Goal: Task Accomplishment & Management: Complete application form

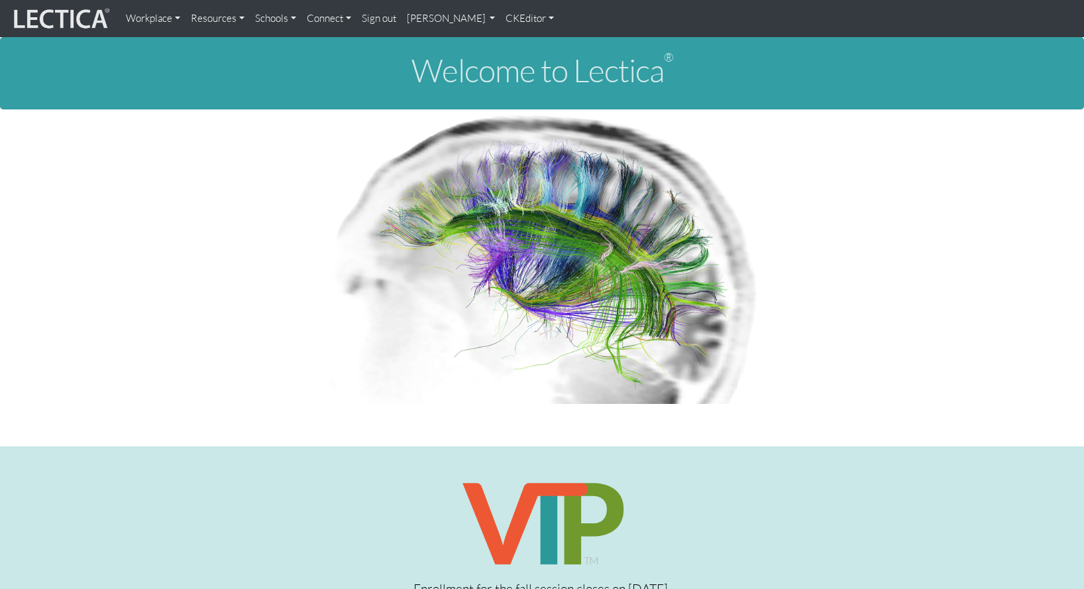
click at [367, 16] on link "Sign out" at bounding box center [379, 18] width 45 height 27
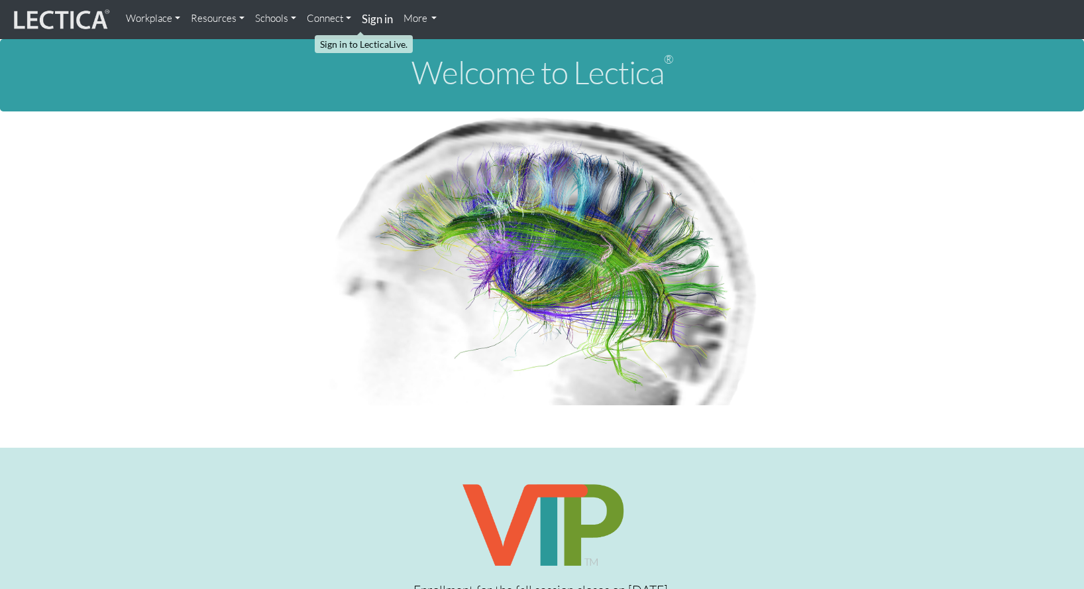
click at [362, 19] on strong "Sign in" at bounding box center [377, 19] width 31 height 14
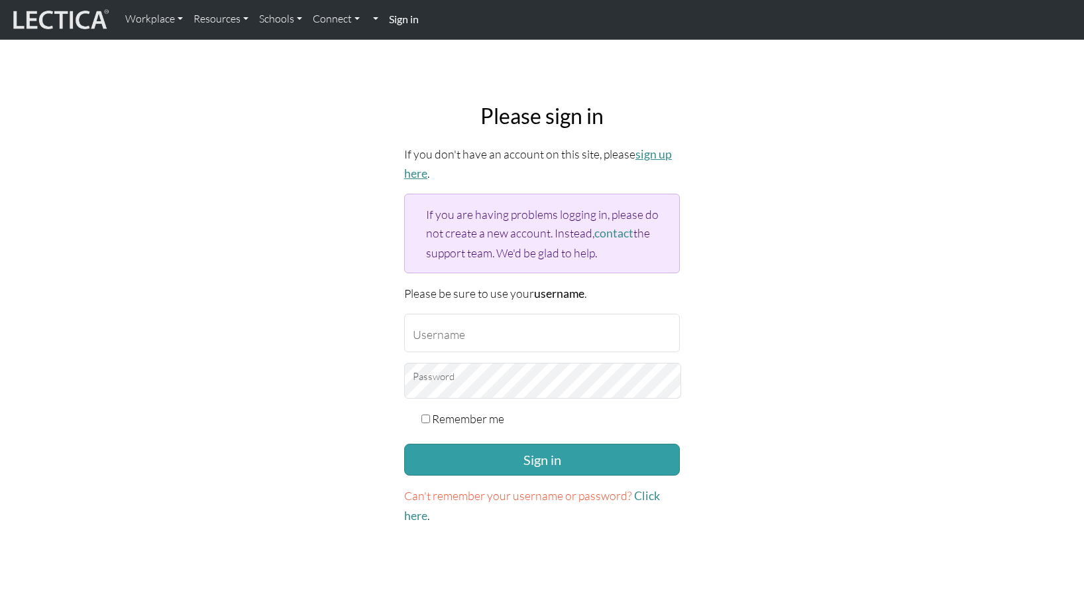
click at [646, 148] on link "sign up here" at bounding box center [538, 163] width 268 height 33
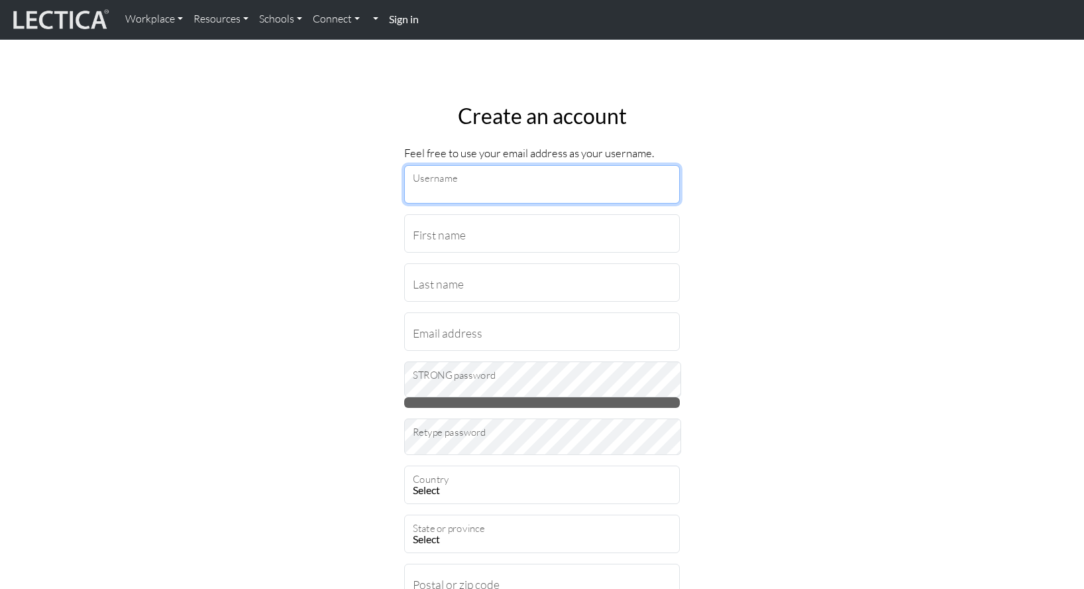
click at [476, 186] on input "Username" at bounding box center [542, 184] width 276 height 38
click at [481, 180] on input "Username" at bounding box center [542, 184] width 276 height 38
type input "twiddle"
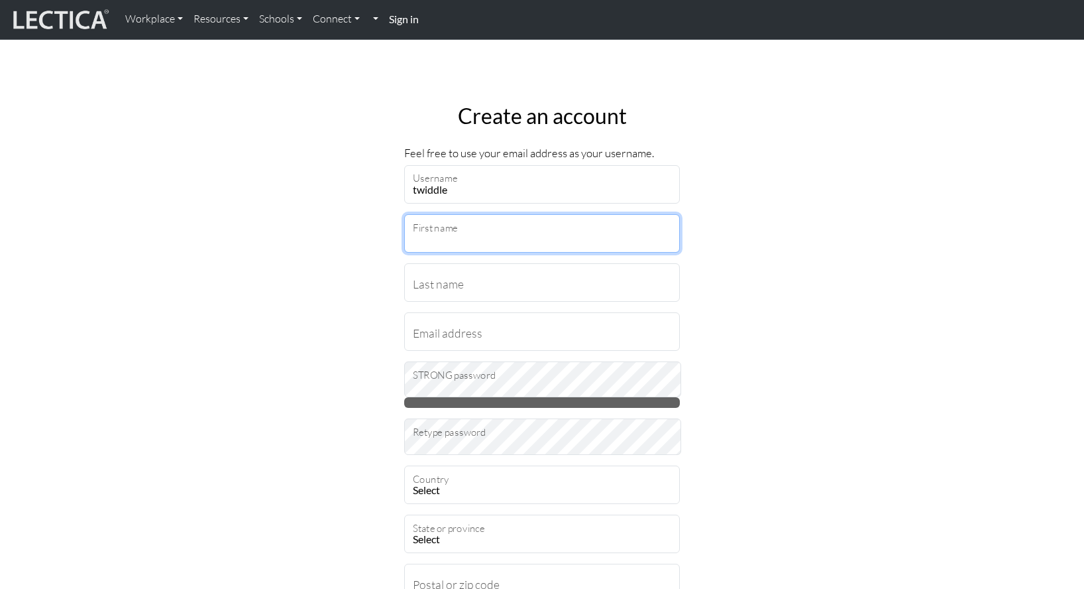
click at [487, 216] on input "First name" at bounding box center [542, 233] width 276 height 38
type input "twi"
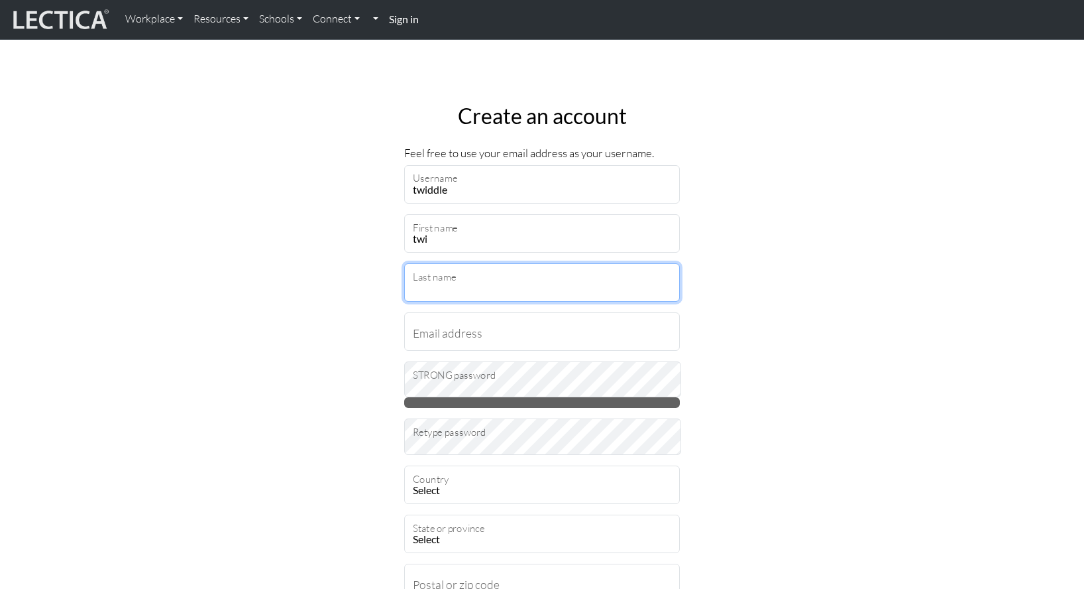
click at [463, 266] on input "Last name" at bounding box center [542, 282] width 276 height 38
type input "dle"
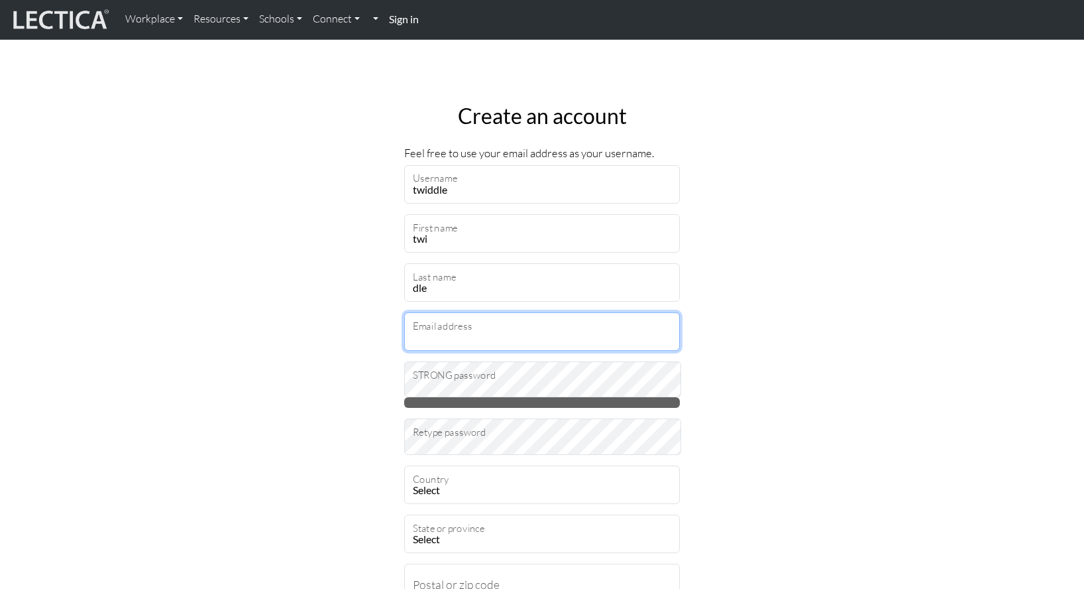
click at [454, 312] on input "Email address" at bounding box center [542, 331] width 276 height 38
type input "t"
type input "[EMAIL_ADDRESS][DOMAIN_NAME]"
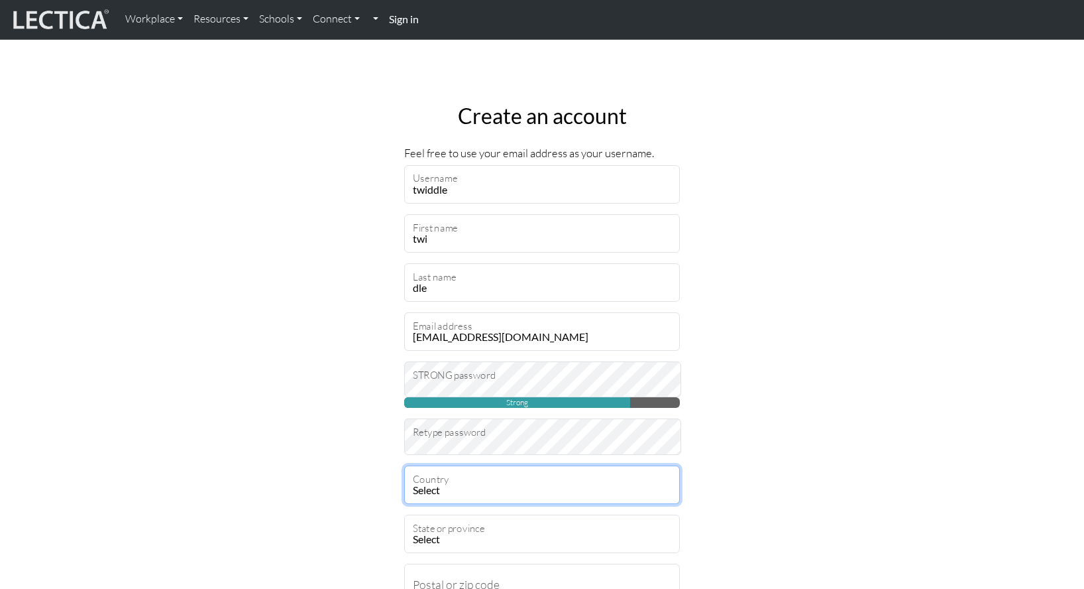
click at [453, 467] on select "Select Afghanistan A…land Islands Albania Algeria American Samoa Andorra Angola…" at bounding box center [542, 484] width 276 height 38
select select "2"
click at [404, 465] on select "Select Afghanistan A…land Islands Albania Algeria American Samoa Andorra Angola…" at bounding box center [542, 484] width 276 height 38
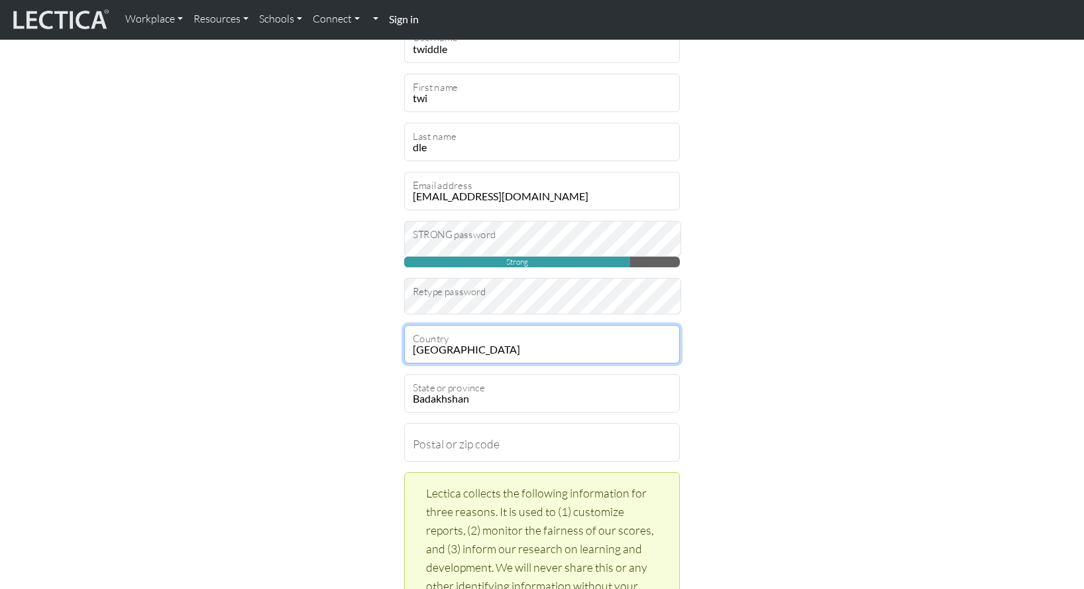
scroll to position [149, 0]
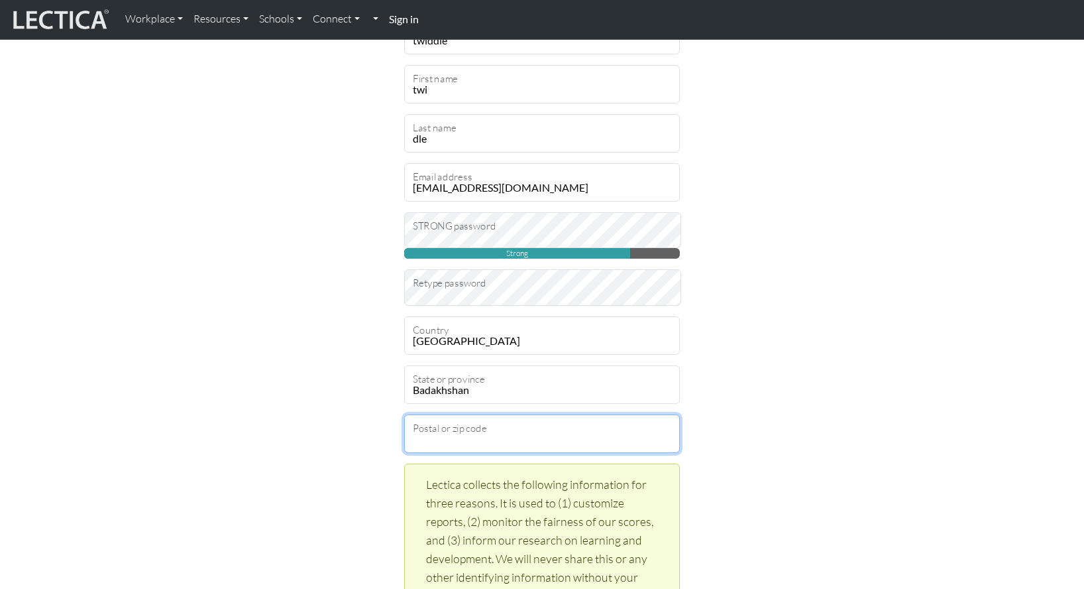
click at [497, 414] on input "Postal or zip code" at bounding box center [542, 433] width 276 height 38
type input "45040"
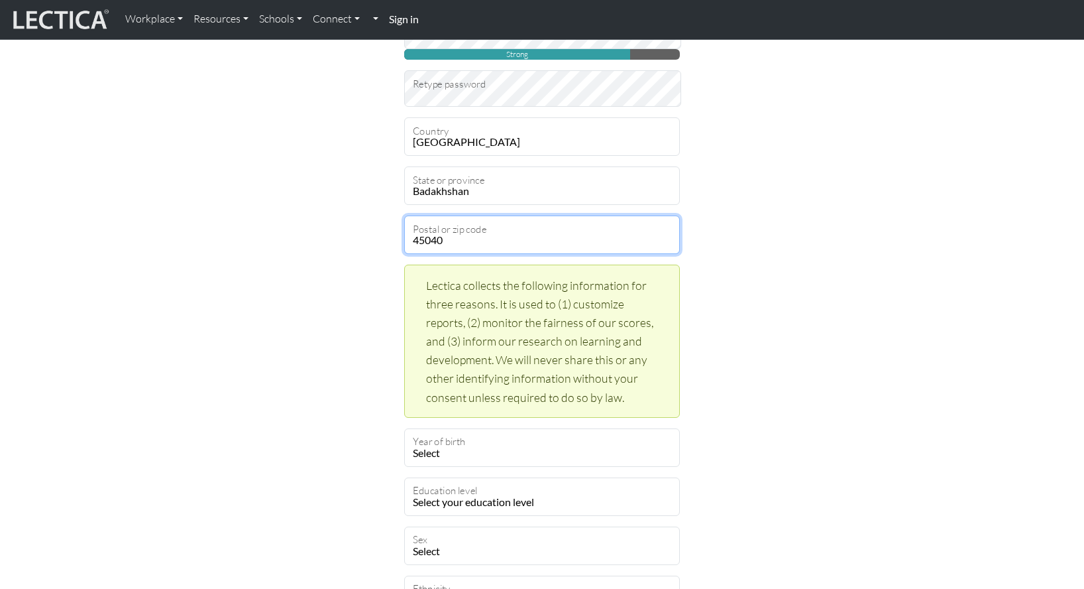
scroll to position [360, 0]
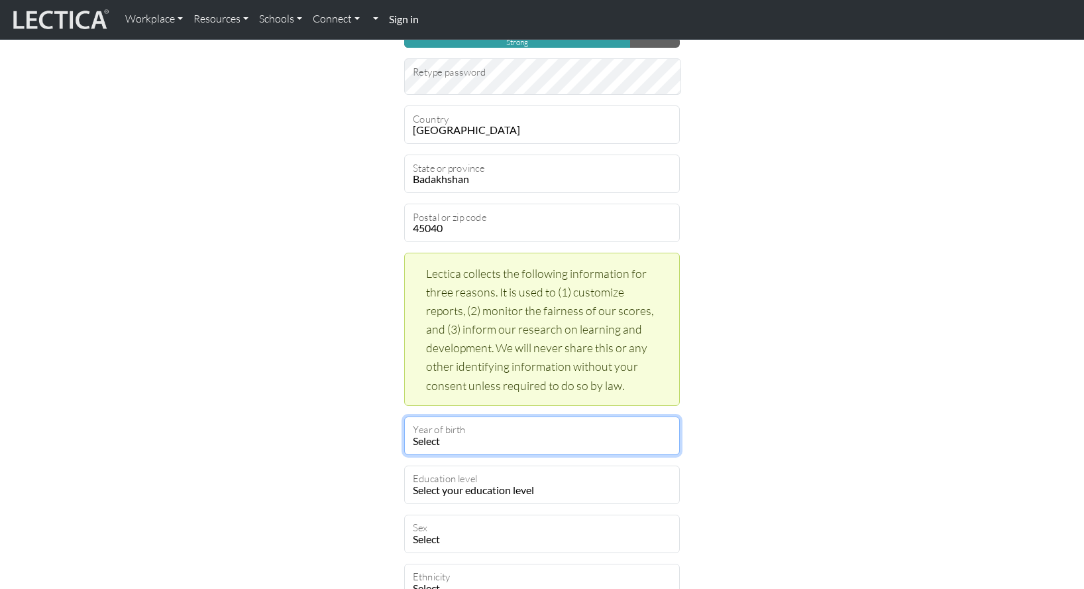
click at [477, 416] on select "Select 2019 2018 2017 2016 2015 2014 2013 2012 2011 2010 2009 2008 2007 2006 20…" at bounding box center [542, 435] width 276 height 38
click at [460, 416] on select "Select 2019 2018 2017 2016 2015 2014 2013 2012 2011 2010 2009 2008 2007 2006 20…" at bounding box center [542, 435] width 276 height 38
select select "2013"
click at [404, 416] on select "Select 2019 2018 2017 2016 2015 2014 2013 2012 2011 2010 2009 2008 2007 2006 20…" at bounding box center [542, 435] width 276 height 38
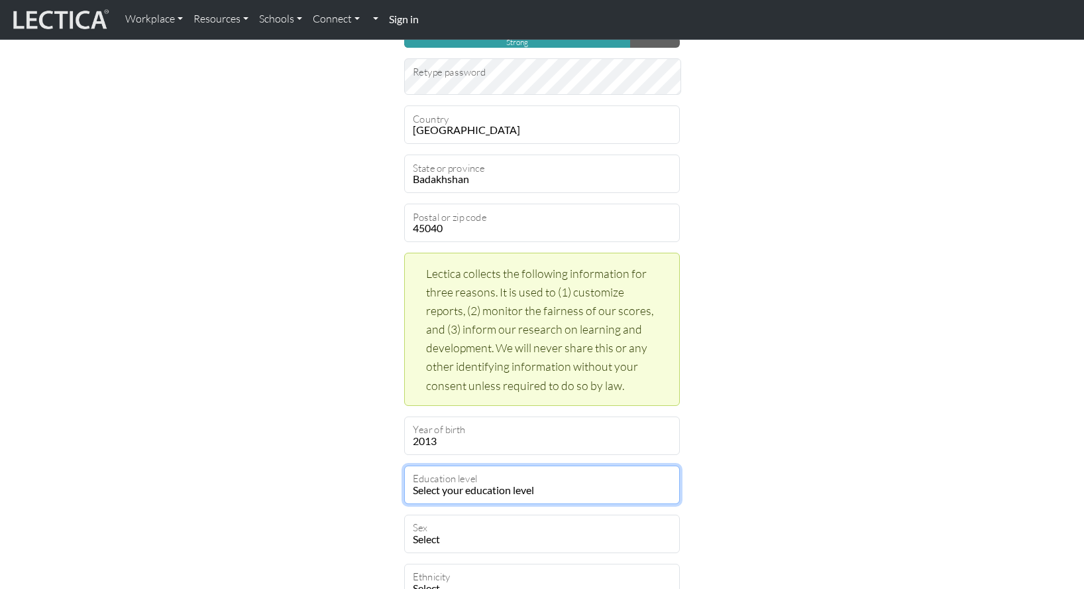
click at [503, 465] on select "Select your education level toddler pre-pre-pre-k pre-pre-k pre-k Kindergarten …" at bounding box center [542, 484] width 276 height 38
select select "21"
click at [404, 465] on select "Select your education level toddler pre-pre-pre-k pre-pre-k pre-k Kindergarten …" at bounding box center [542, 484] width 276 height 38
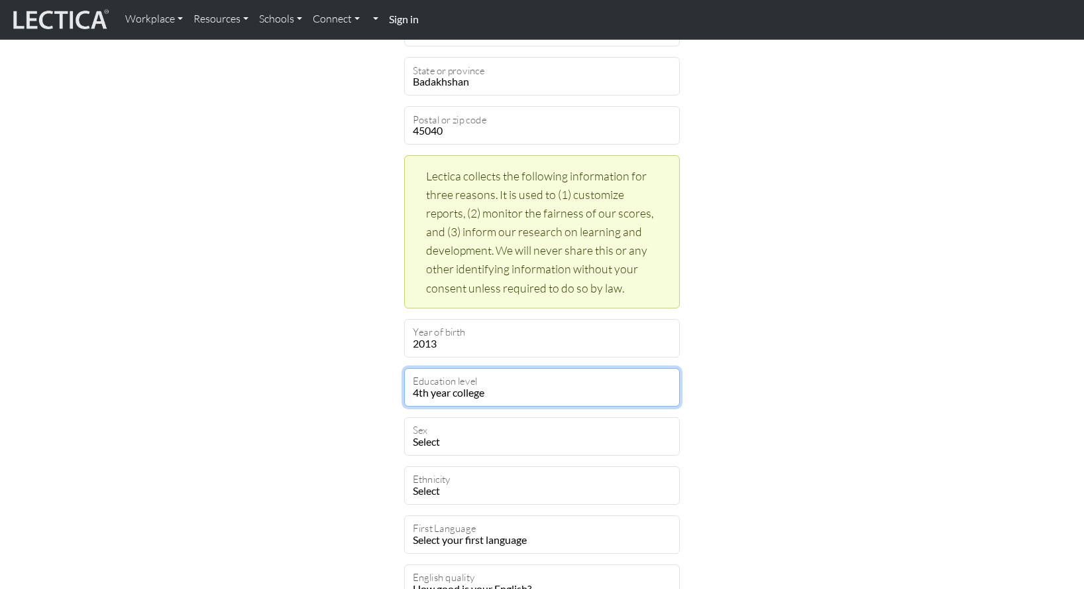
scroll to position [458, 0]
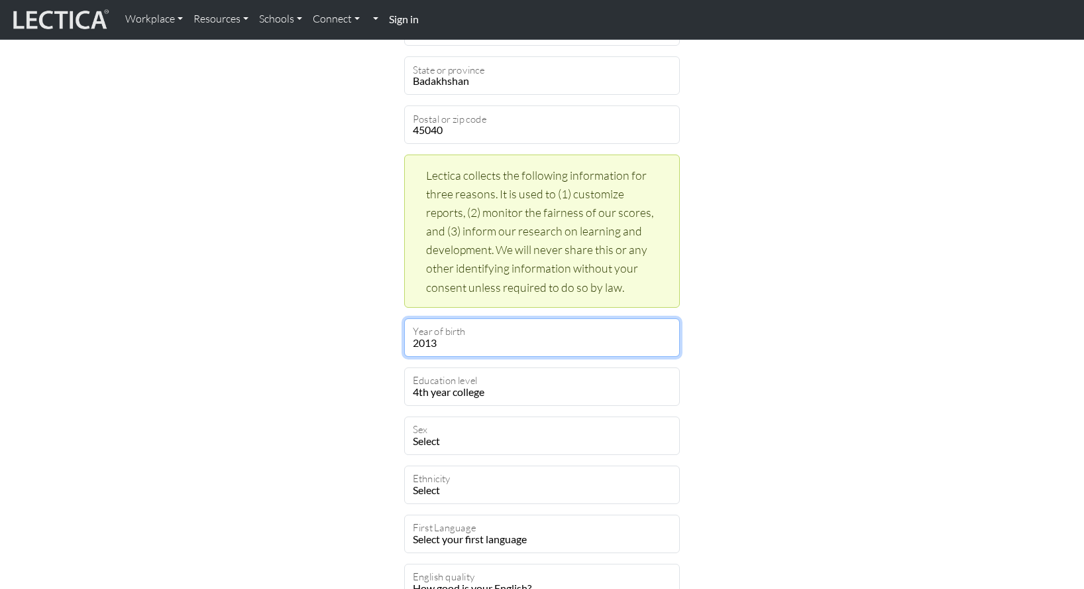
click at [428, 318] on select "Select 2019 2018 2017 2016 2015 2014 2013 2012 2011 2010 2009 2008 2007 2006 20…" at bounding box center [542, 337] width 276 height 38
select select
click at [404, 318] on select "Select 2019 2018 2017 2016 2015 2014 2013 2012 2011 2010 2009 2008 2007 2006 20…" at bounding box center [542, 337] width 276 height 38
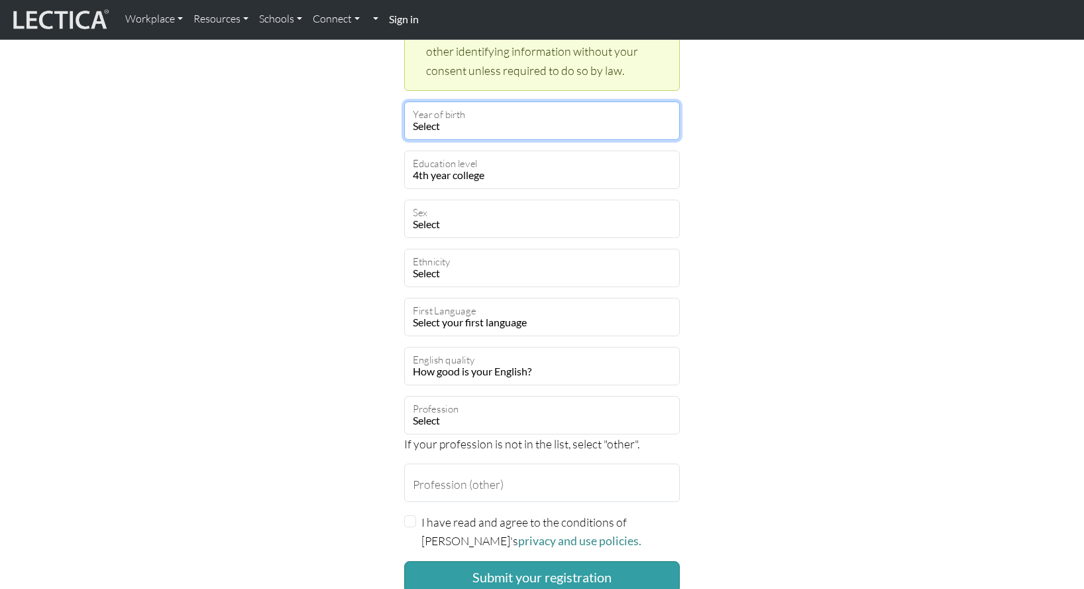
scroll to position [708, 0]
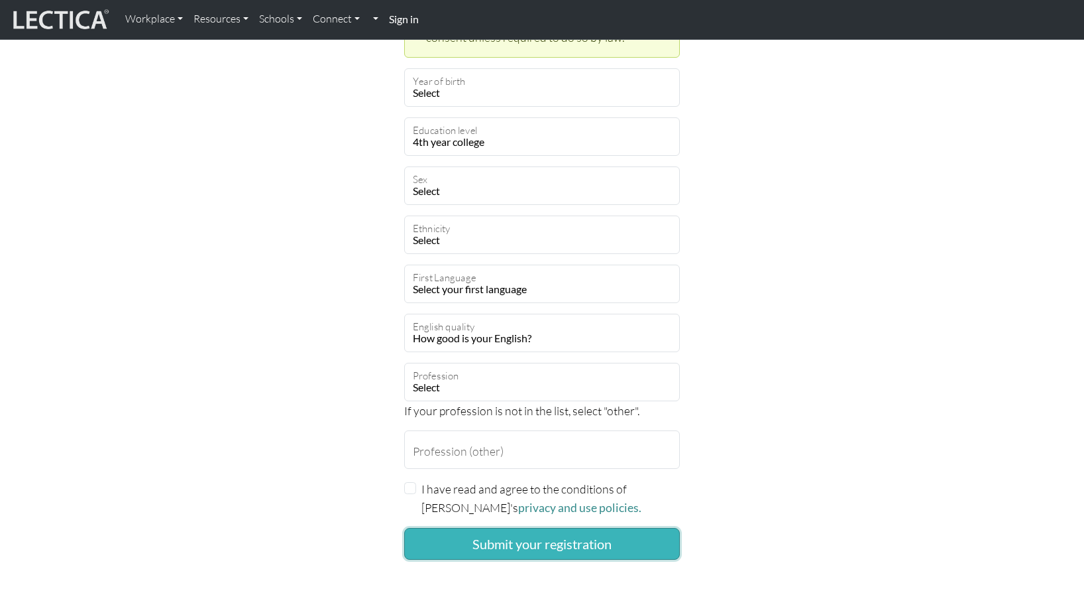
click at [504, 528] on button "Submit your registration" at bounding box center [542, 544] width 276 height 32
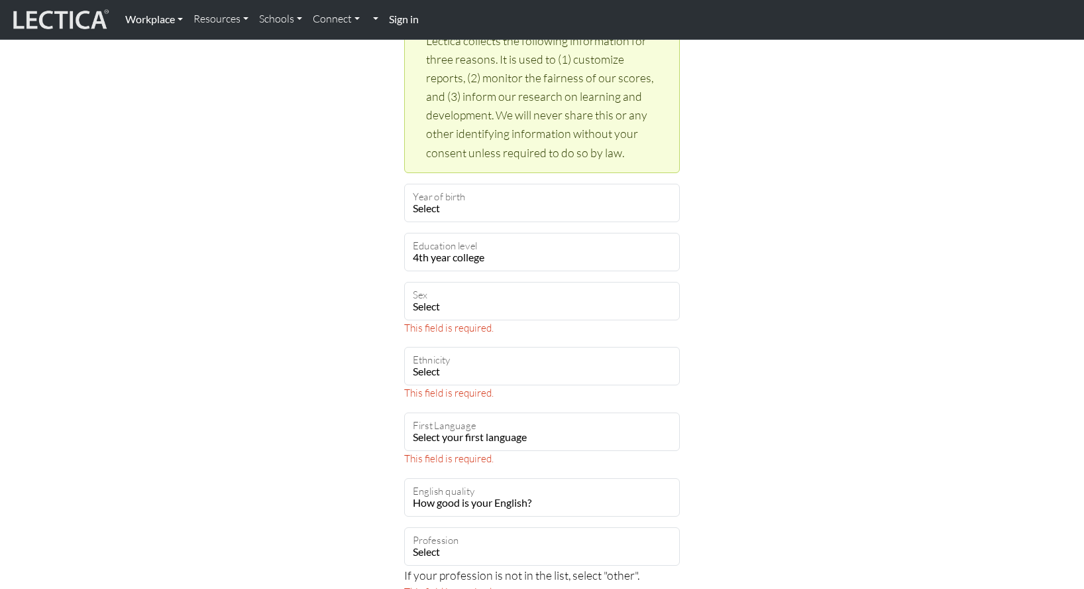
scroll to position [594, 0]
click at [481, 231] on select "Select your education level toddler pre-pre-pre-k pre-pre-k pre-k Kindergarten …" at bounding box center [542, 250] width 276 height 38
select select
click at [404, 231] on select "Select your education level toddler pre-pre-pre-k pre-pre-k pre-k Kindergarten …" at bounding box center [542, 250] width 276 height 38
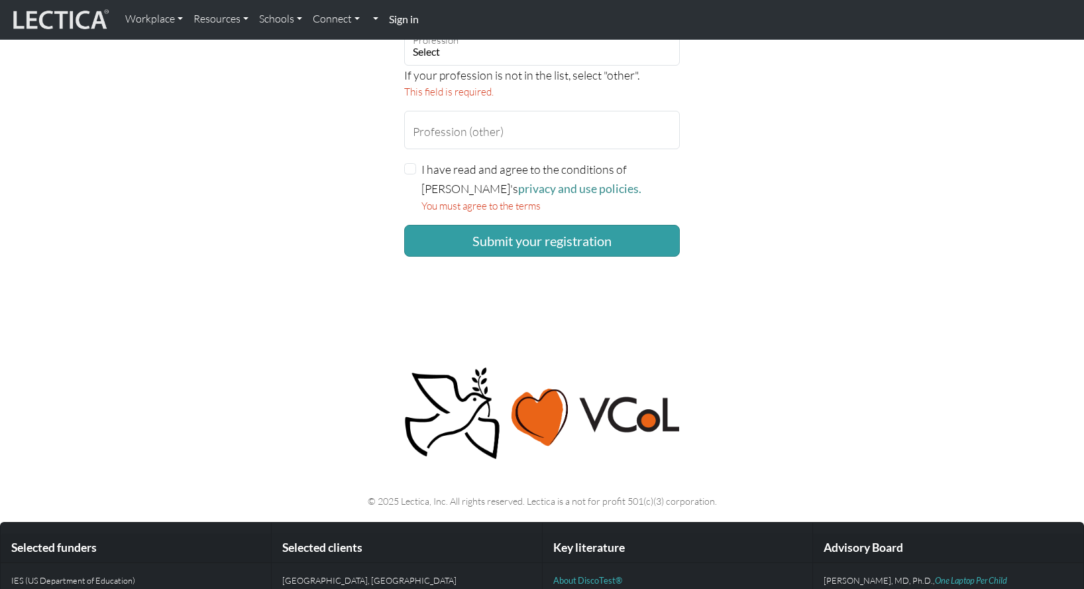
scroll to position [1143, 0]
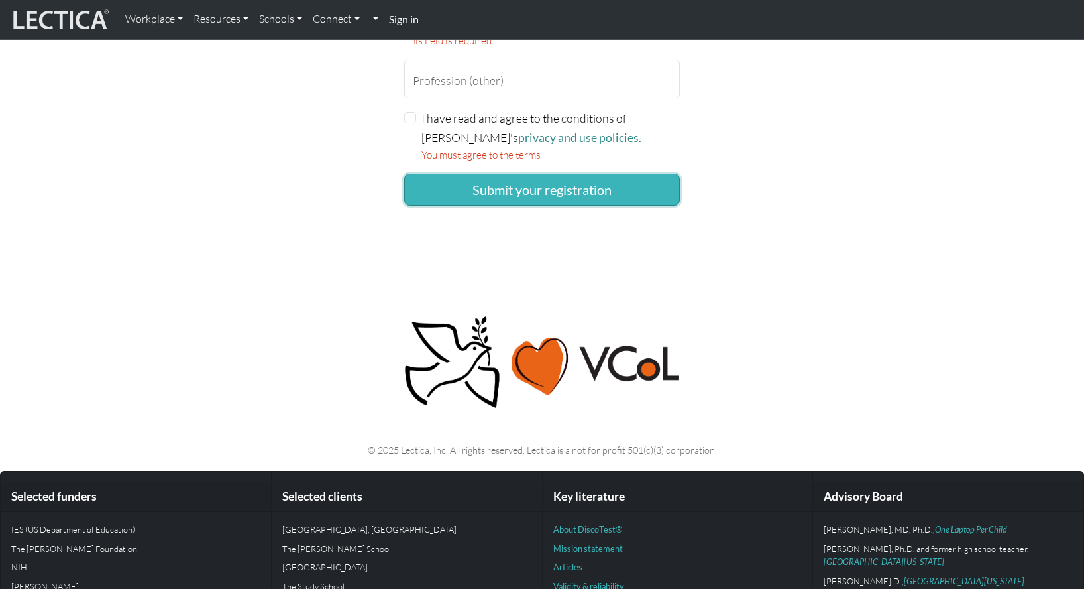
click at [477, 174] on button "Submit your registration" at bounding box center [542, 190] width 276 height 32
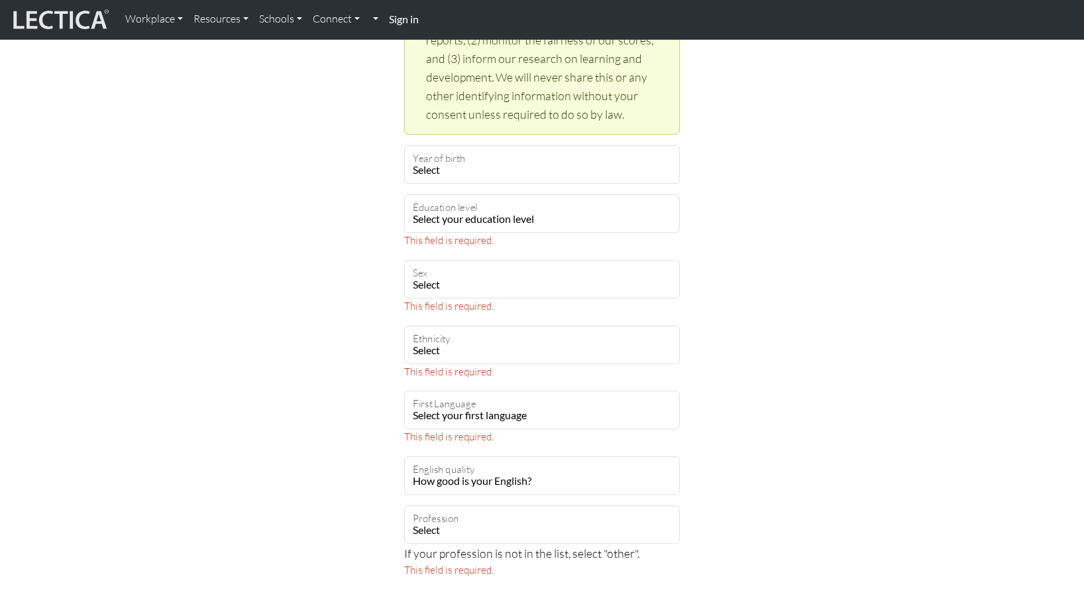
scroll to position [653, 0]
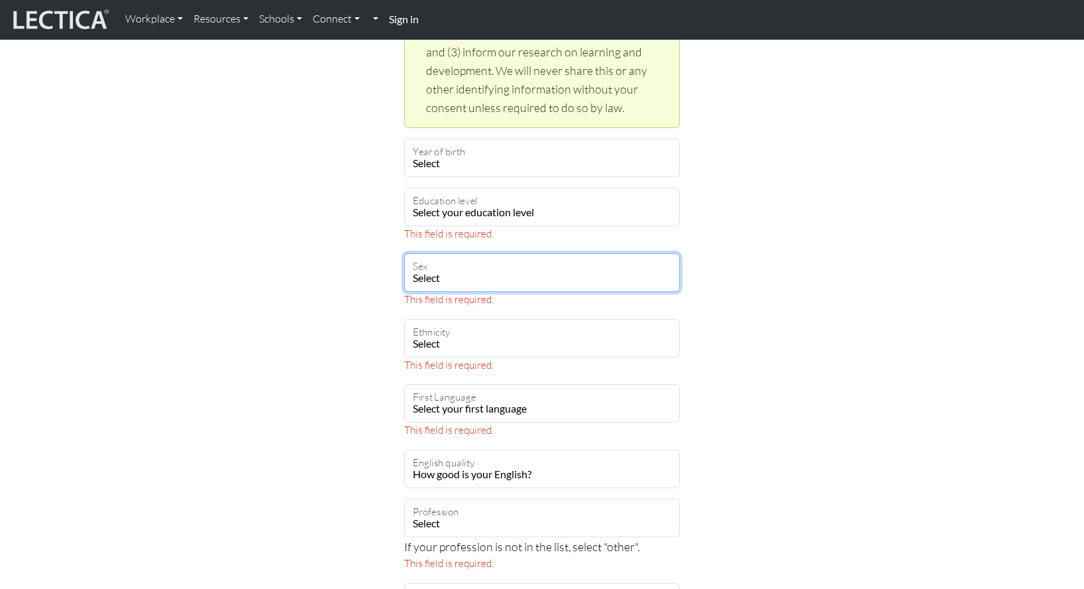
click at [428, 253] on select "Select [DEMOGRAPHIC_DATA] [DEMOGRAPHIC_DATA] Binary [DEMOGRAPHIC_DATA] Opt out" at bounding box center [542, 272] width 276 height 38
select select "optout"
click at [404, 253] on select "Select [DEMOGRAPHIC_DATA] [DEMOGRAPHIC_DATA] Binary [DEMOGRAPHIC_DATA] Opt out" at bounding box center [542, 272] width 276 height 38
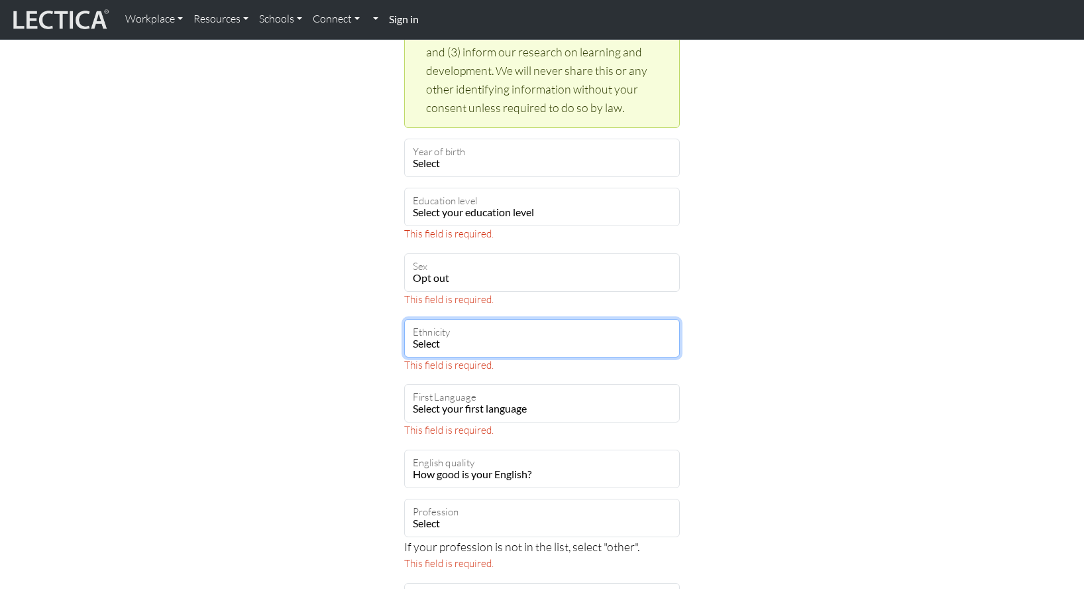
click at [425, 319] on select "Select African Asian Black Carribean Caucasian Central American Eurasian Indian…" at bounding box center [542, 338] width 276 height 38
select select "120"
click at [404, 319] on select "Select African Asian Black Carribean Caucasian Central American Eurasian Indian…" at bounding box center [542, 338] width 276 height 38
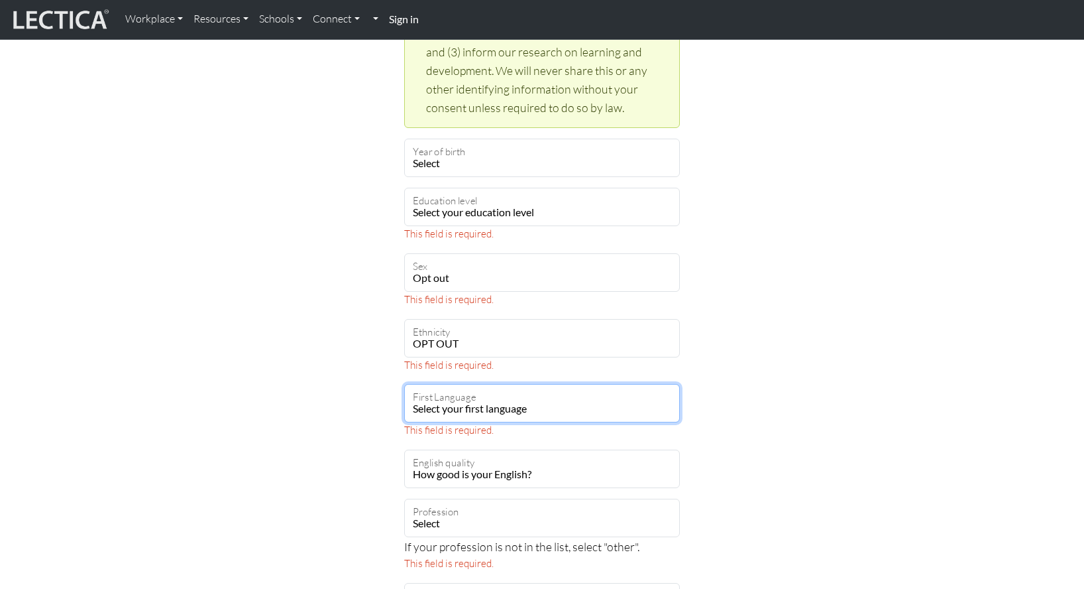
click at [463, 384] on select "Select your first language Abkhazian Achinese Acoli Adangme Adyghe Afar Afrihil…" at bounding box center [542, 403] width 276 height 38
select select "2424"
click at [404, 384] on select "Select your first language Abkhazian Achinese Acoli Adangme Adyghe Afar Afrihil…" at bounding box center [542, 403] width 276 height 38
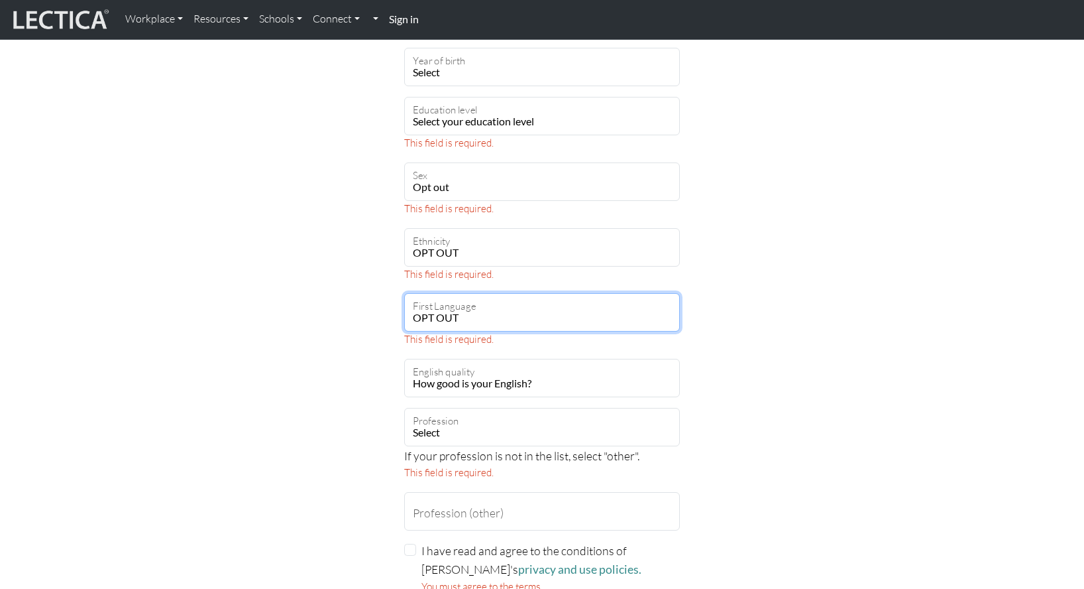
scroll to position [751, 0]
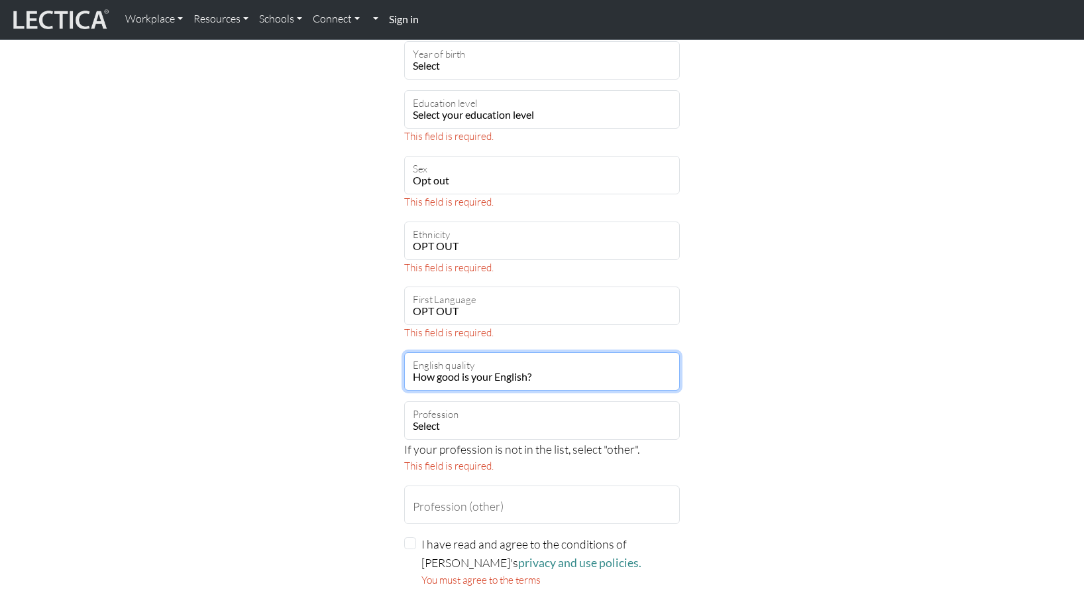
click at [500, 352] on select "How good is your English? Outstanding Excellent Very good Good Not so good Poor" at bounding box center [542, 371] width 276 height 38
click at [509, 352] on select "How good is your English? Outstanding Excellent Very good Good Not so good Poor" at bounding box center [542, 371] width 276 height 38
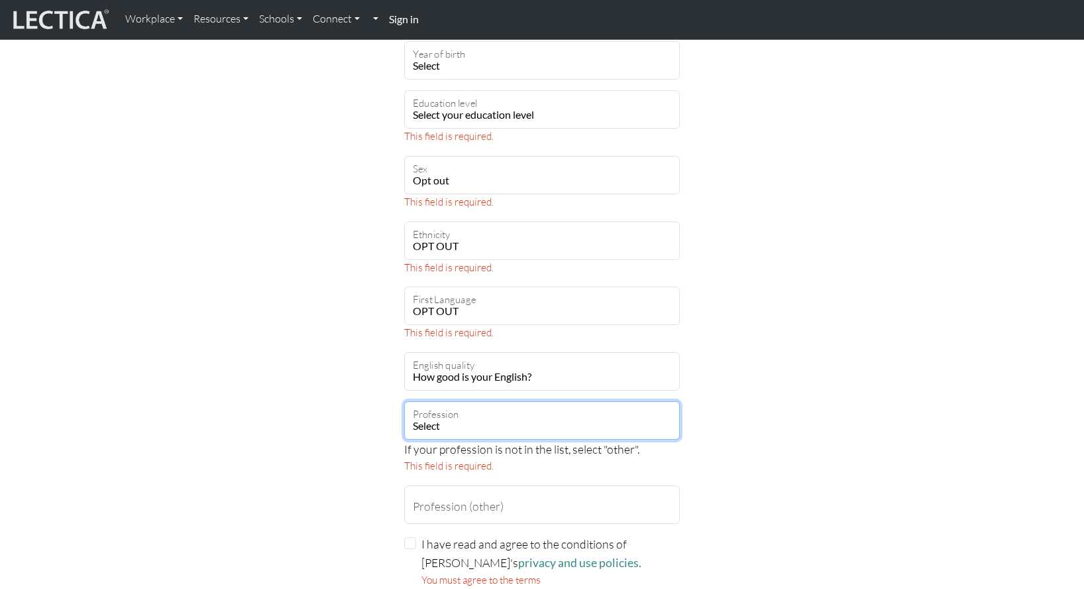
click at [478, 401] on select "Select academic accounting/finance administration arts: performing arts: visual…" at bounding box center [542, 420] width 276 height 38
select select "81"
click at [404, 401] on select "Select academic accounting/finance administration arts: performing arts: visual…" at bounding box center [542, 420] width 276 height 38
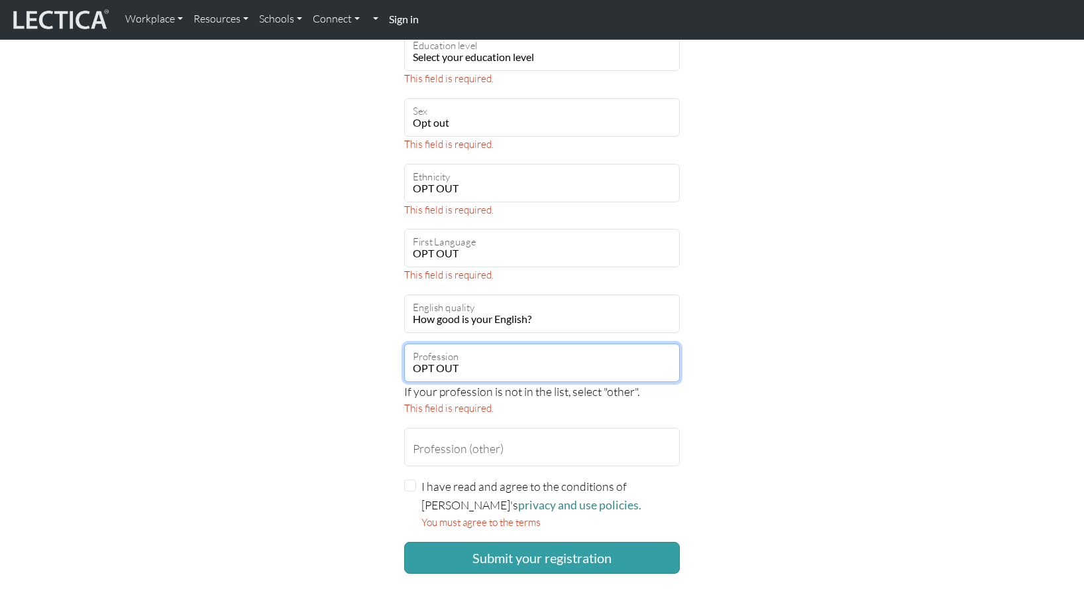
scroll to position [810, 0]
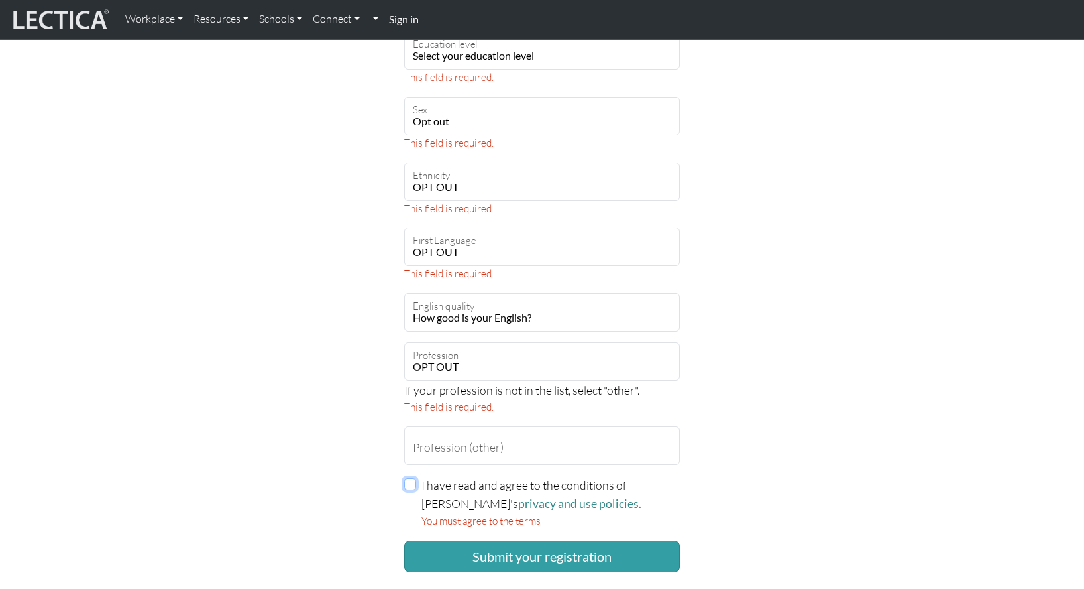
click at [408, 478] on input "I have read and agree to the conditions of Lectica's privacy and use policies." at bounding box center [410, 484] width 12 height 12
checkbox input "true"
click at [508, 540] on button "Submit your registration" at bounding box center [542, 556] width 276 height 32
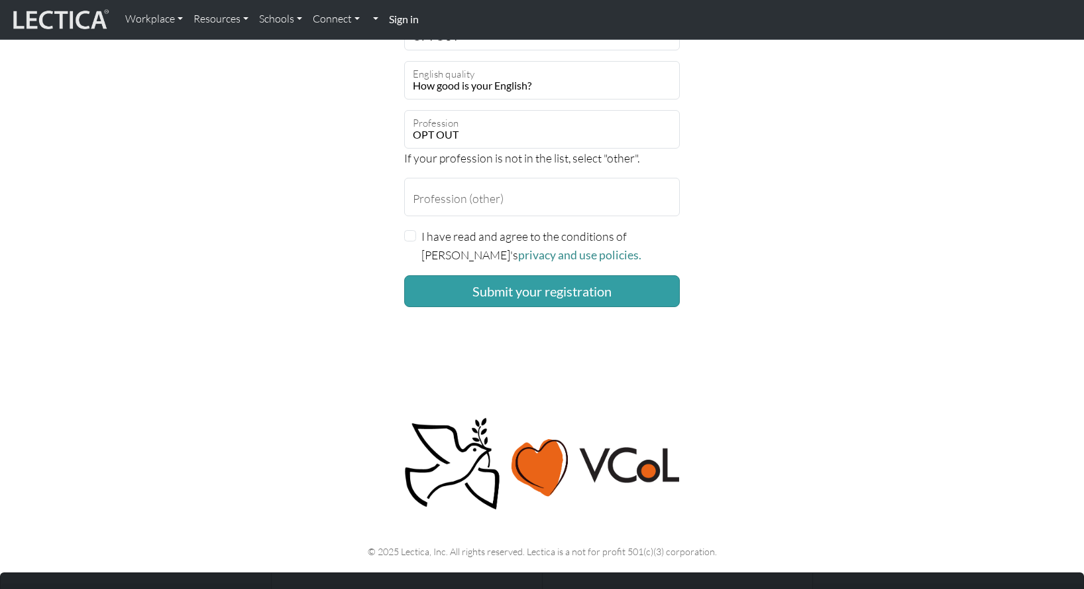
scroll to position [985, 0]
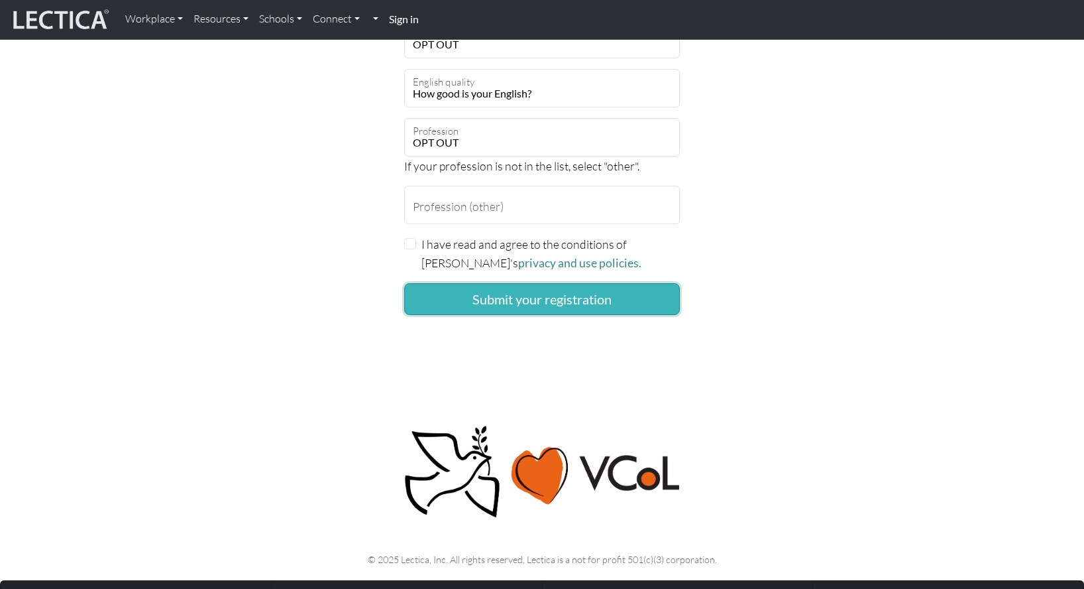
click at [565, 283] on button "Submit your registration" at bounding box center [542, 299] width 276 height 32
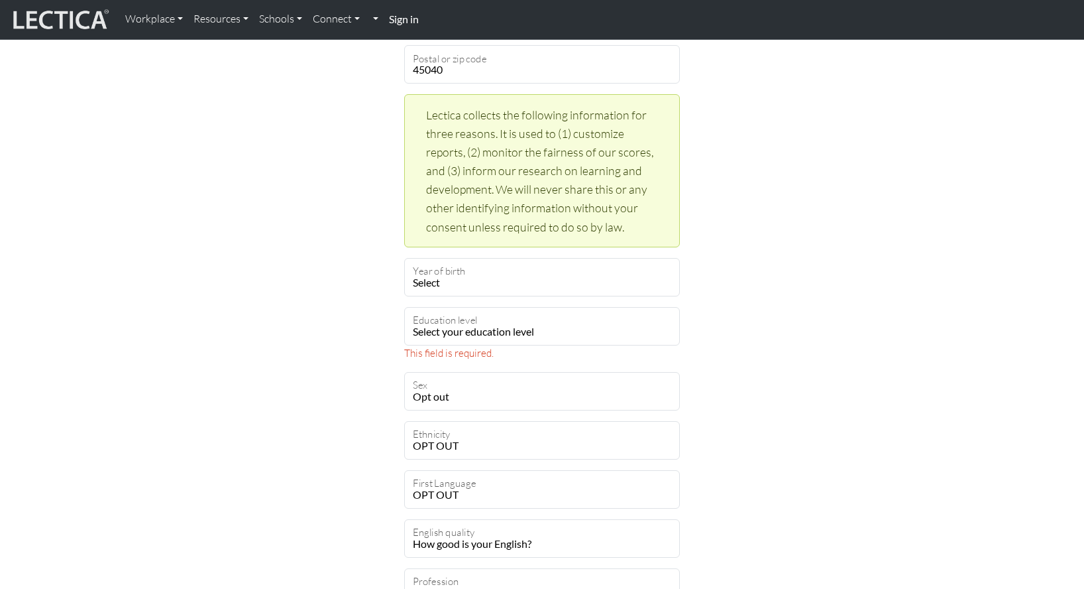
scroll to position [520, 0]
click at [481, 306] on select "Select your education level toddler pre-pre-pre-k pre-pre-k pre-k Kindergarten …" at bounding box center [542, 325] width 276 height 38
select select "21"
click at [404, 306] on select "Select your education level toddler pre-pre-pre-k pre-pre-k pre-k Kindergarten …" at bounding box center [542, 325] width 276 height 38
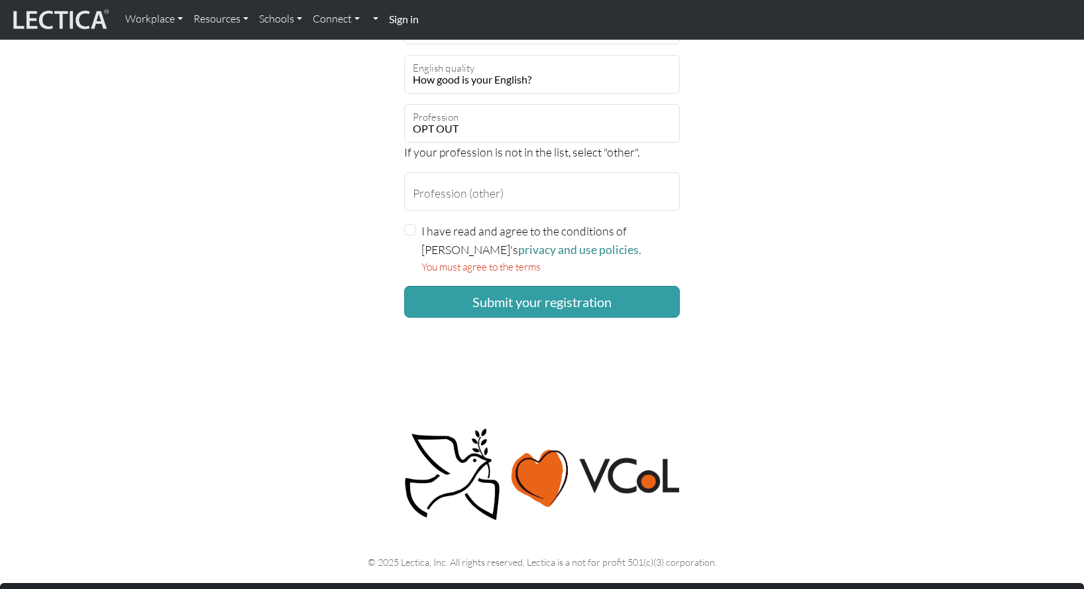
scroll to position [973, 0]
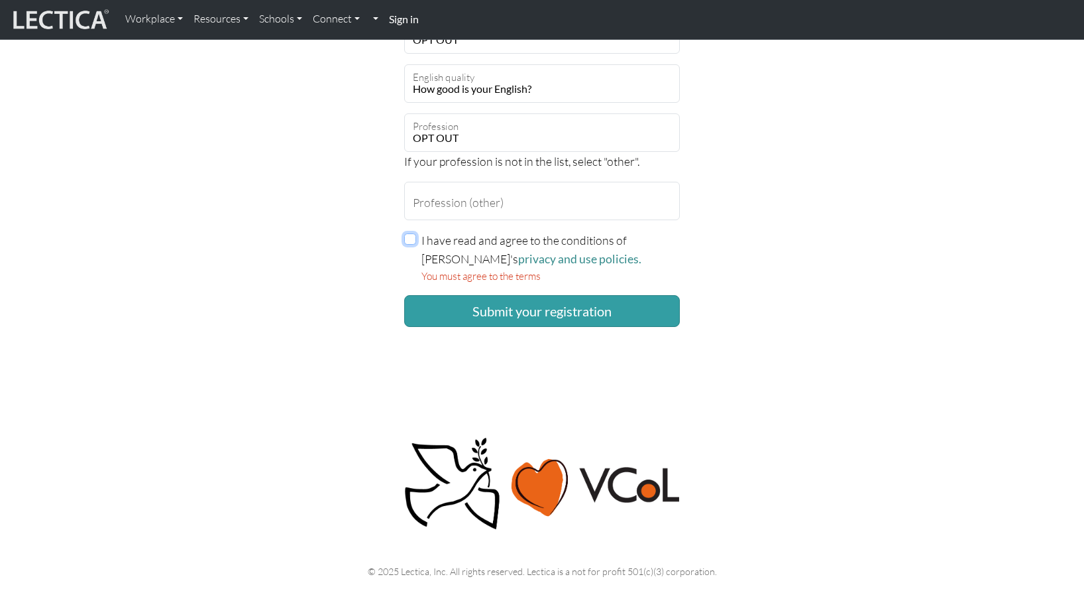
click at [412, 233] on input "I have read and agree to the conditions of [PERSON_NAME]'s privacy and use poli…" at bounding box center [410, 239] width 12 height 12
checkbox input "true"
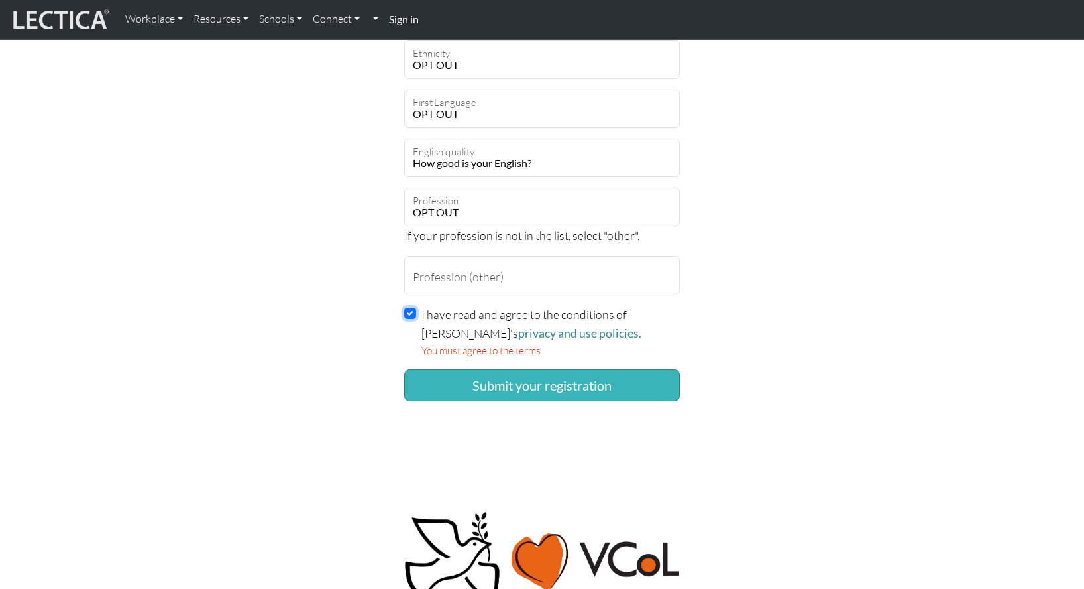
scroll to position [883, 0]
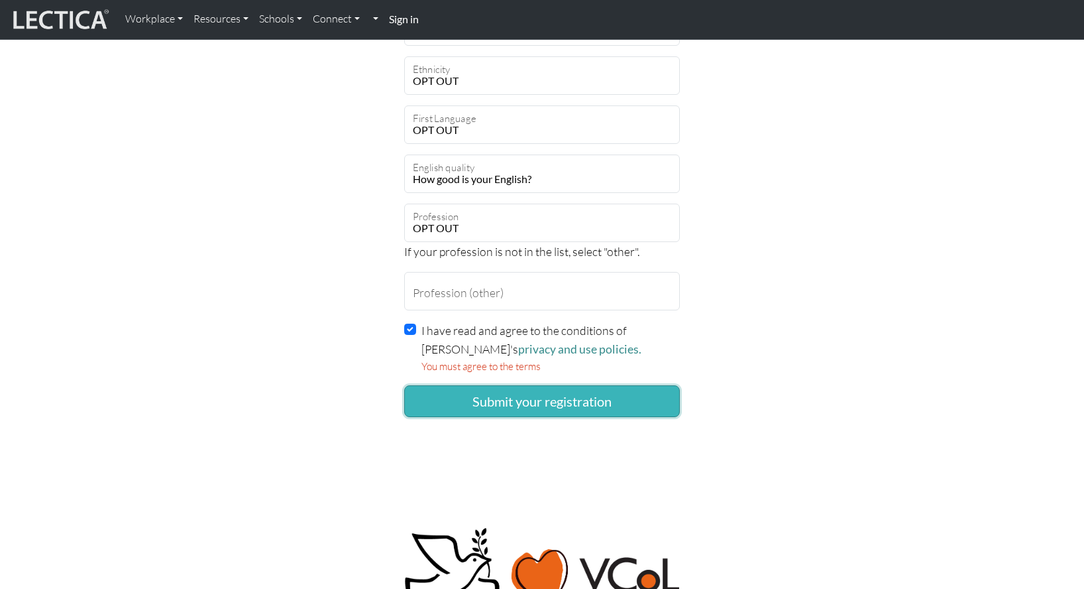
click at [534, 385] on button "Submit your registration" at bounding box center [542, 401] width 276 height 32
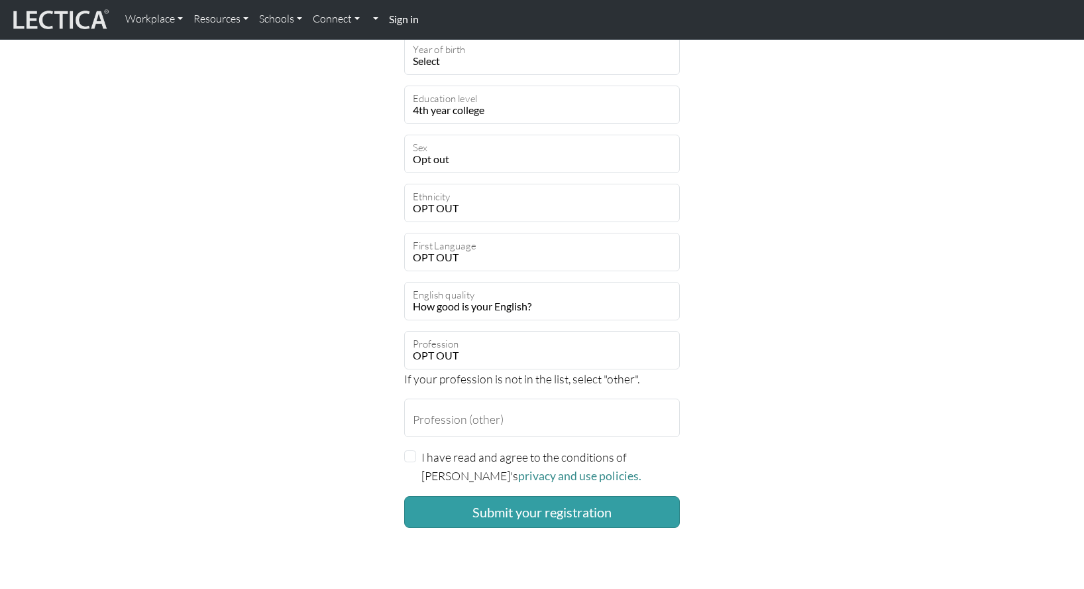
scroll to position [744, 0]
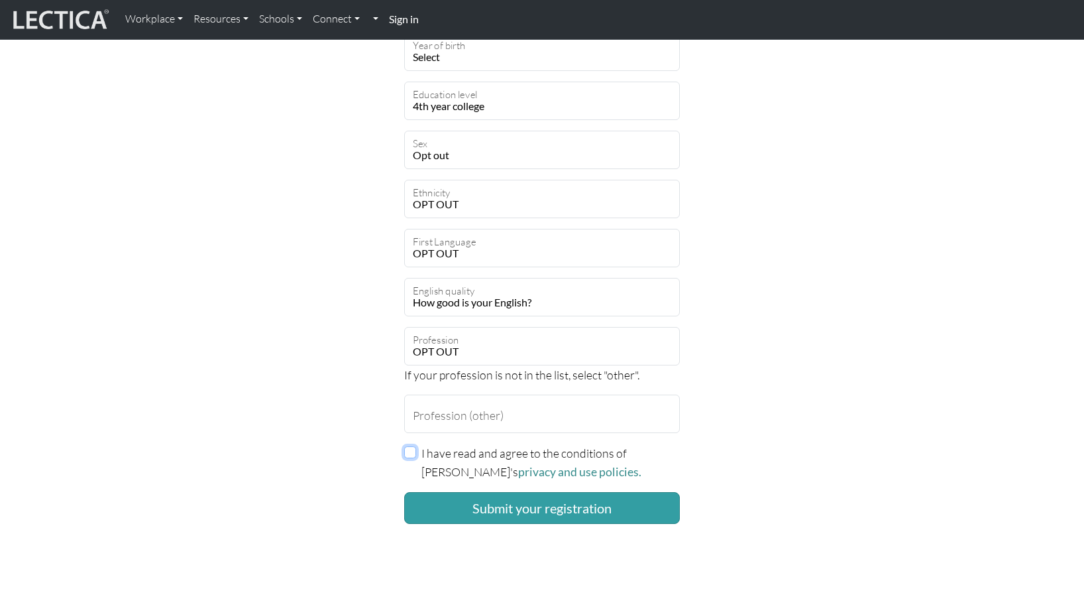
click at [410, 446] on input "I have read and agree to the conditions of [PERSON_NAME]'s privacy and use poli…" at bounding box center [410, 452] width 12 height 12
checkbox input "true"
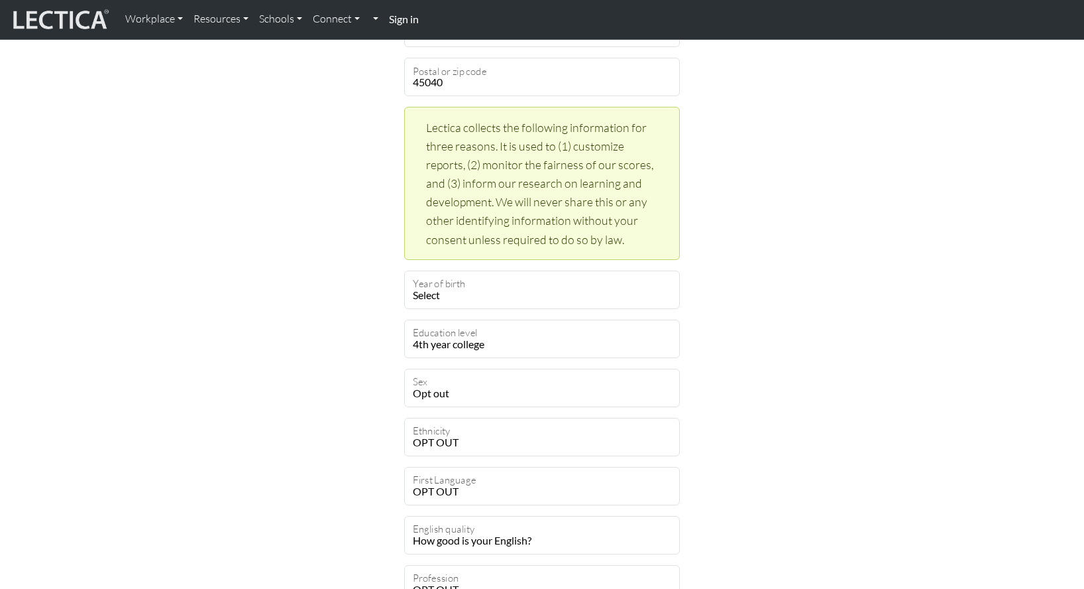
scroll to position [486, 0]
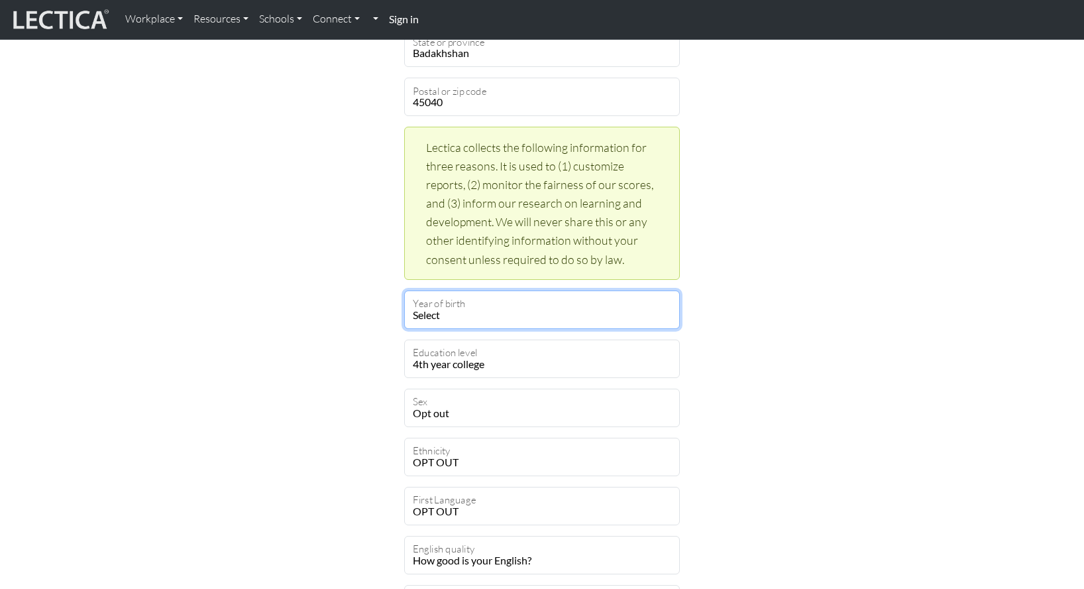
click at [441, 290] on select "Select 2019 2018 2017 2016 2015 2014 2013 2012 2011 2010 2009 2008 2007 2006 20…" at bounding box center [542, 309] width 276 height 38
select select "2011"
click at [404, 290] on select "Select 2019 2018 2017 2016 2015 2014 2013 2012 2011 2010 2009 2008 2007 2006 20…" at bounding box center [542, 309] width 276 height 38
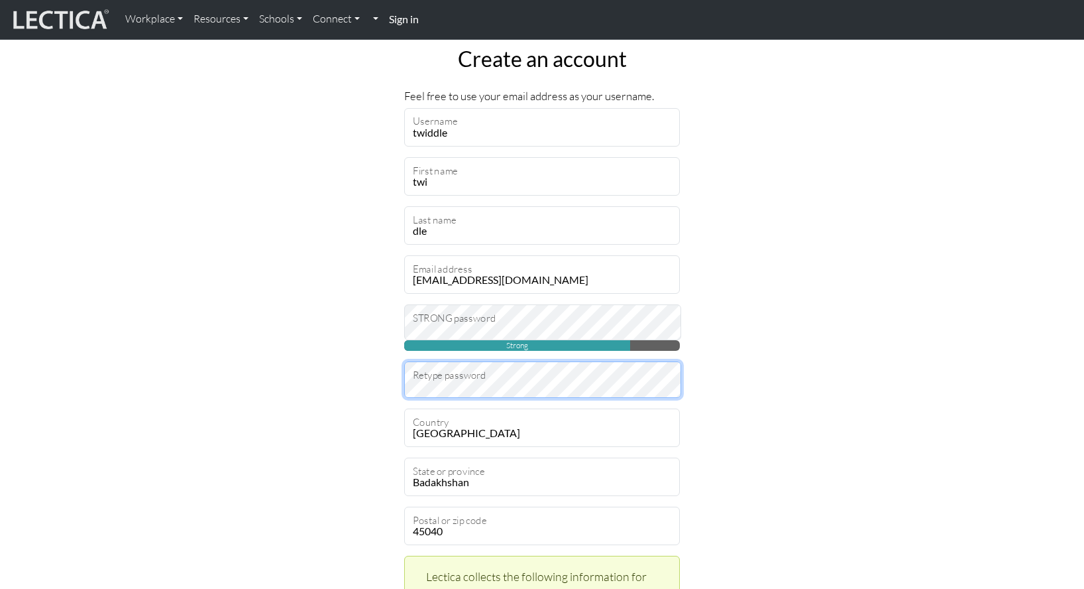
scroll to position [62, 0]
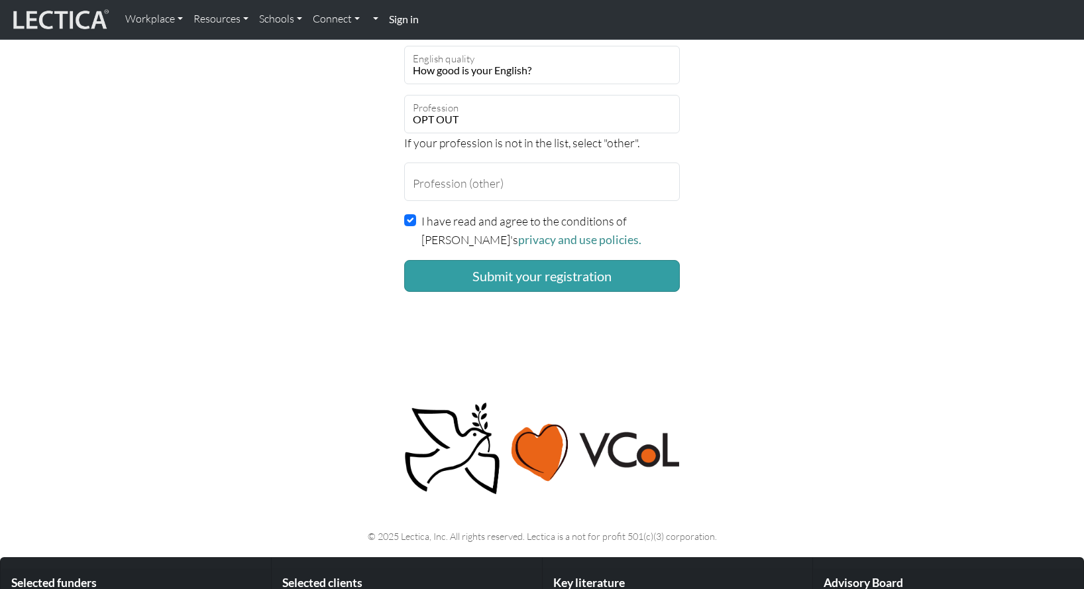
scroll to position [865, 0]
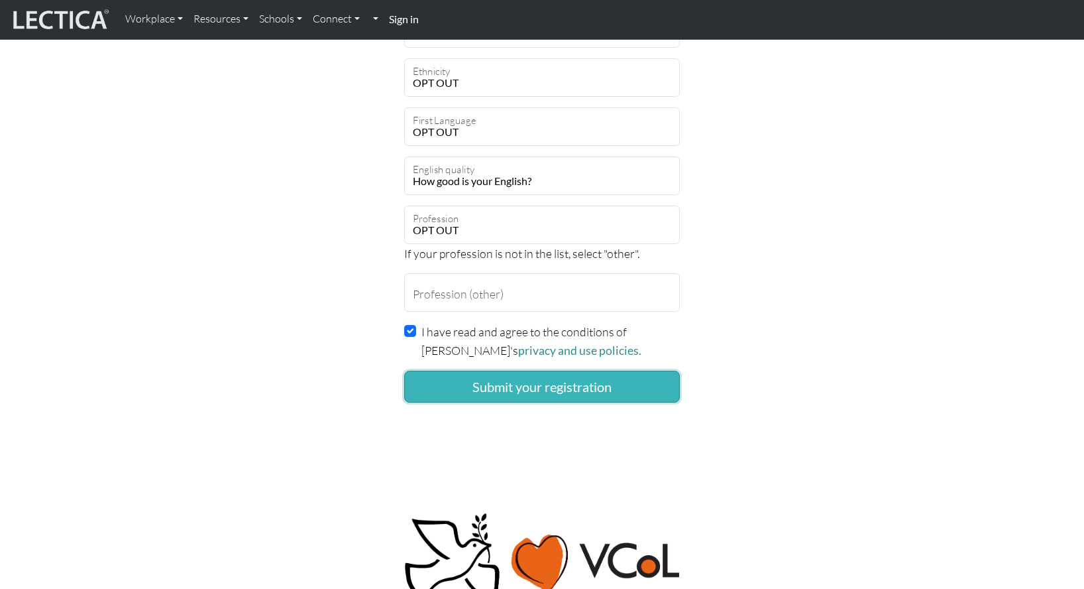
click at [492, 370] on button "Submit your registration" at bounding box center [542, 386] width 276 height 32
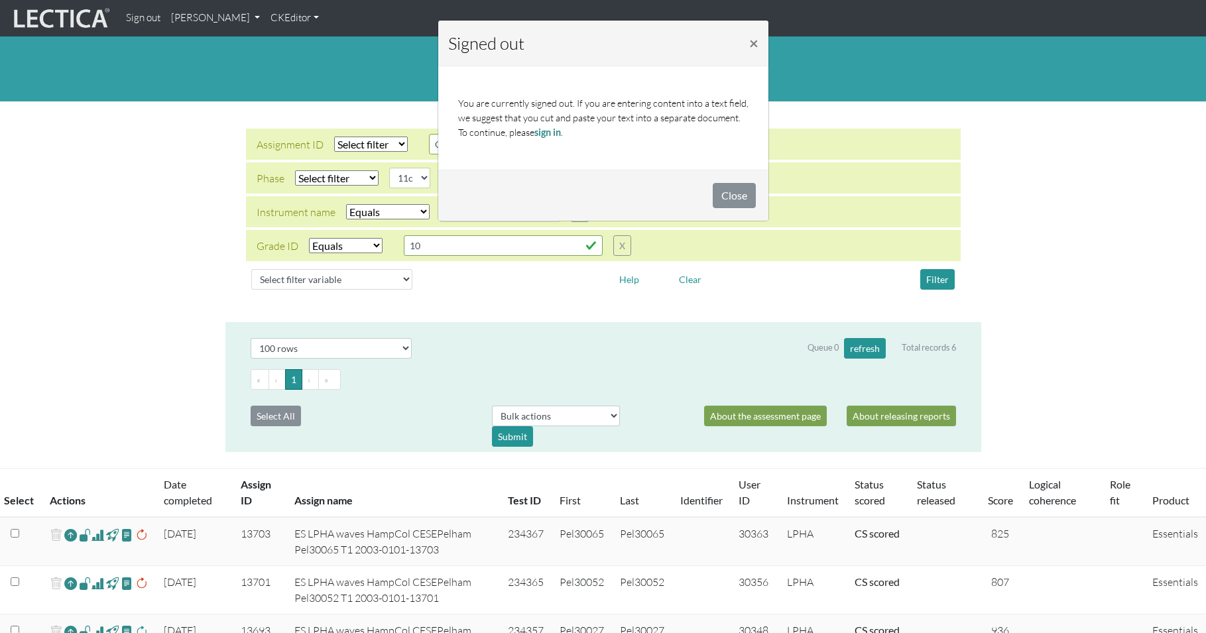
select select
select select "11c"
select select "LPHA"
select select "equal"
select select "100"
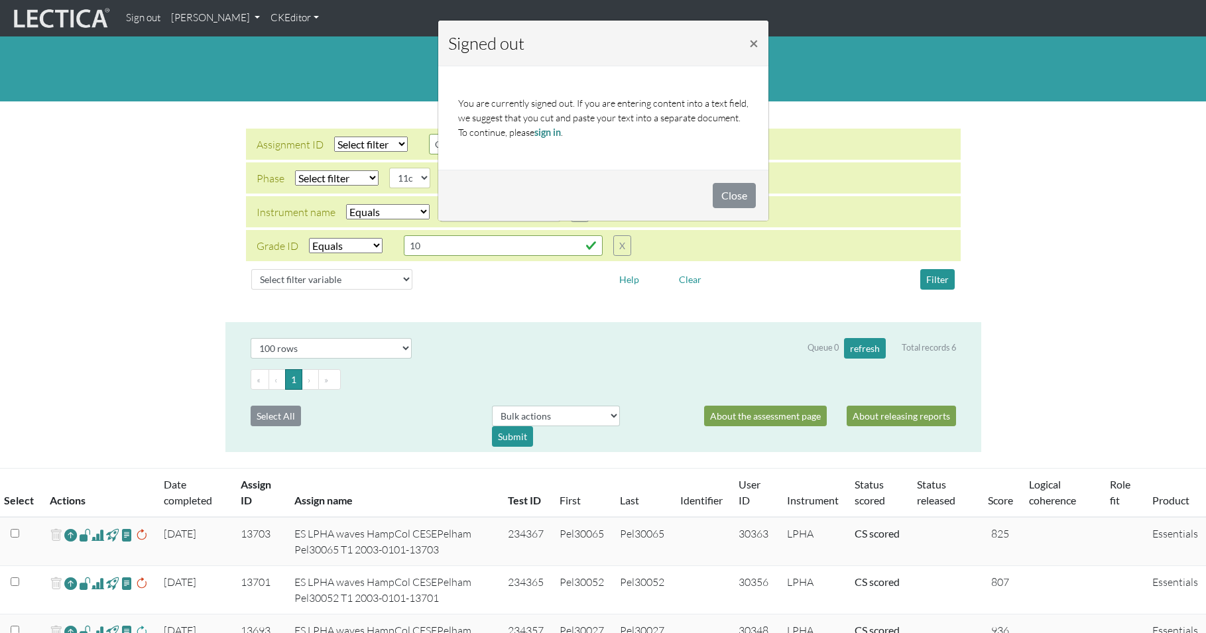
scroll to position [347, 0]
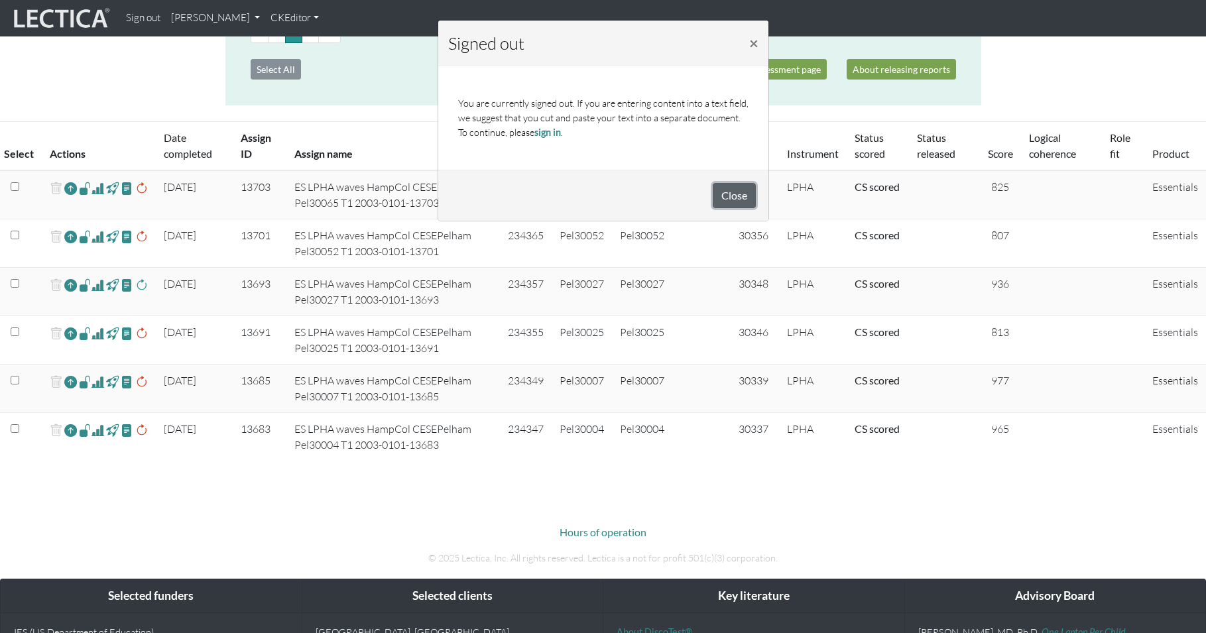
click at [736, 188] on button "Close" at bounding box center [733, 195] width 43 height 25
